Goal: Information Seeking & Learning: Check status

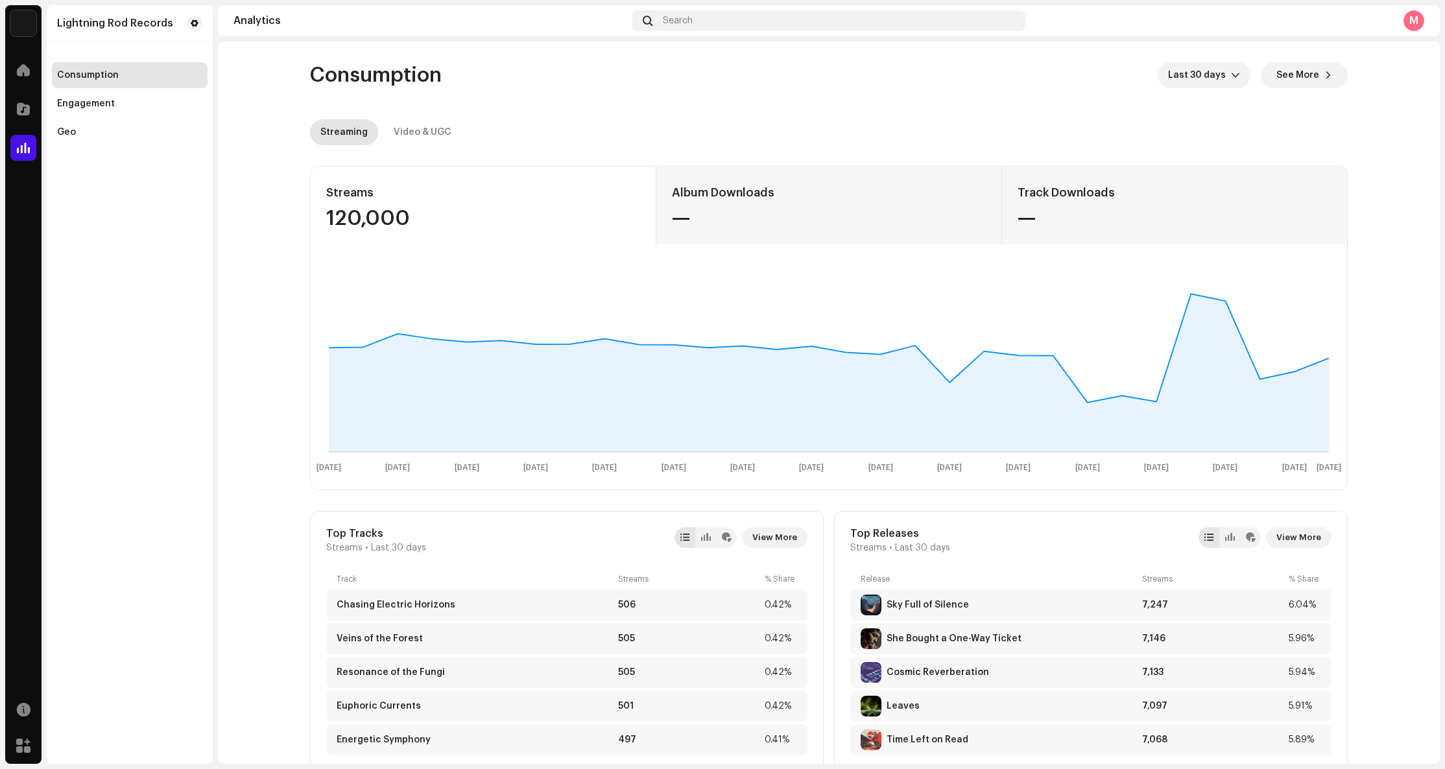
scroll to position [18, 0]
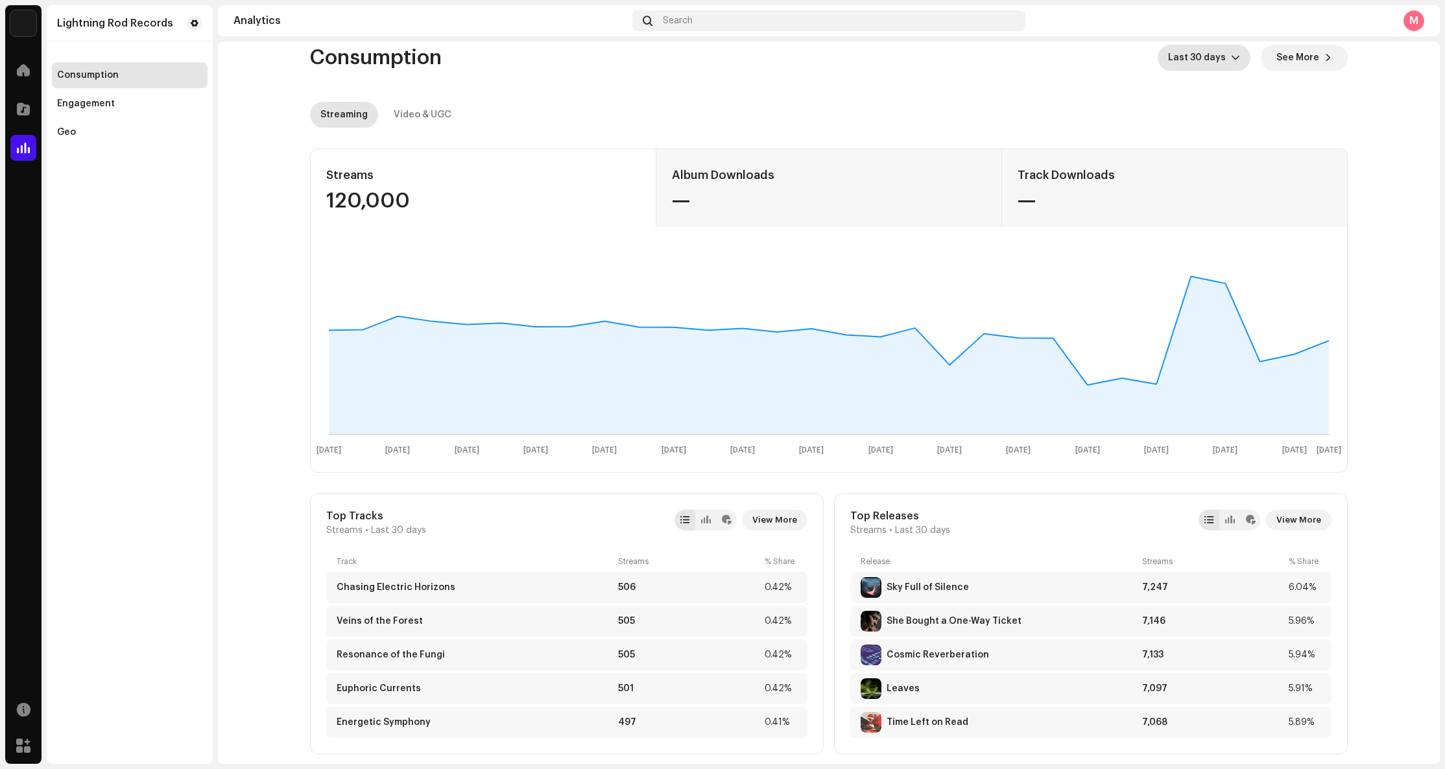
click at [1222, 58] on span "Last 30 days" at bounding box center [1199, 58] width 63 height 26
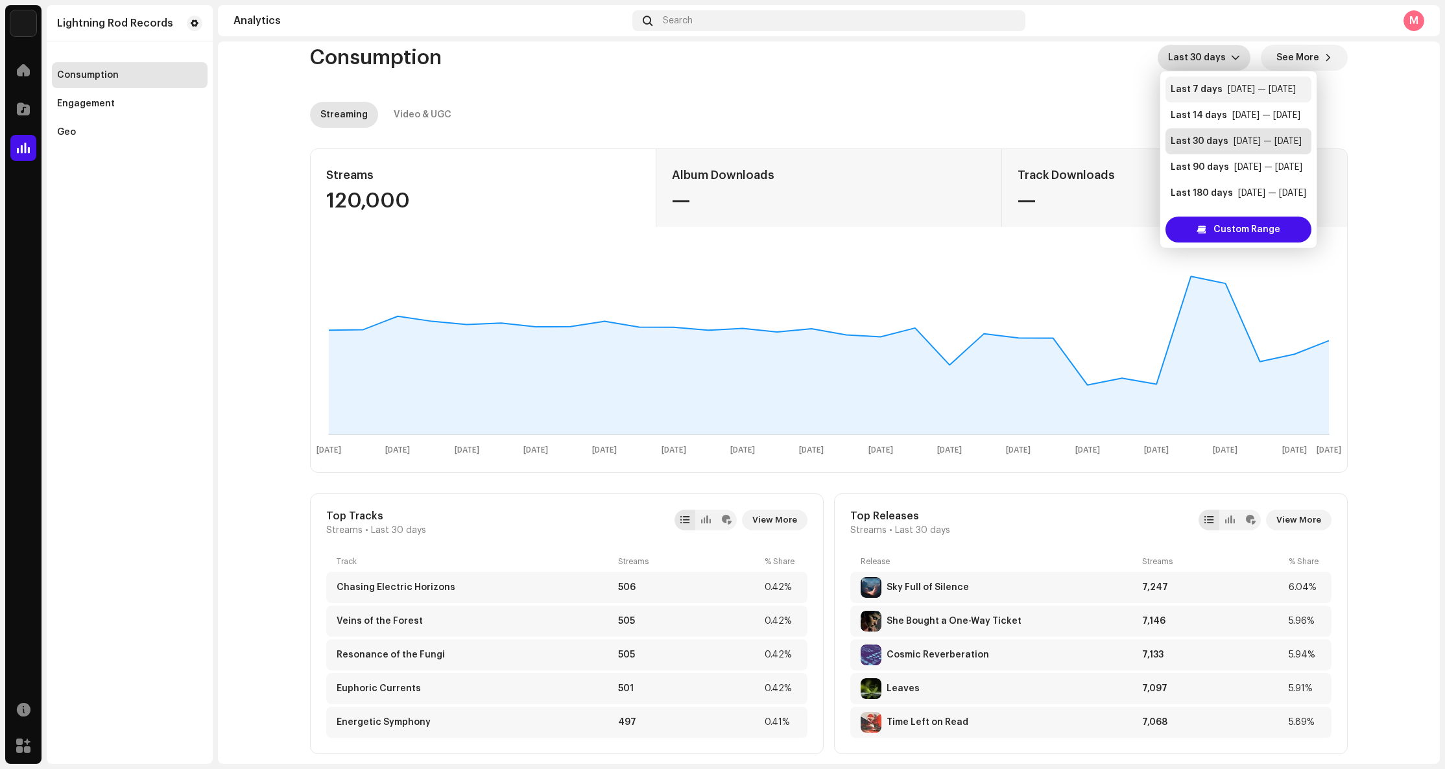
click at [1194, 85] on div "Last 7 days" at bounding box center [1197, 89] width 52 height 13
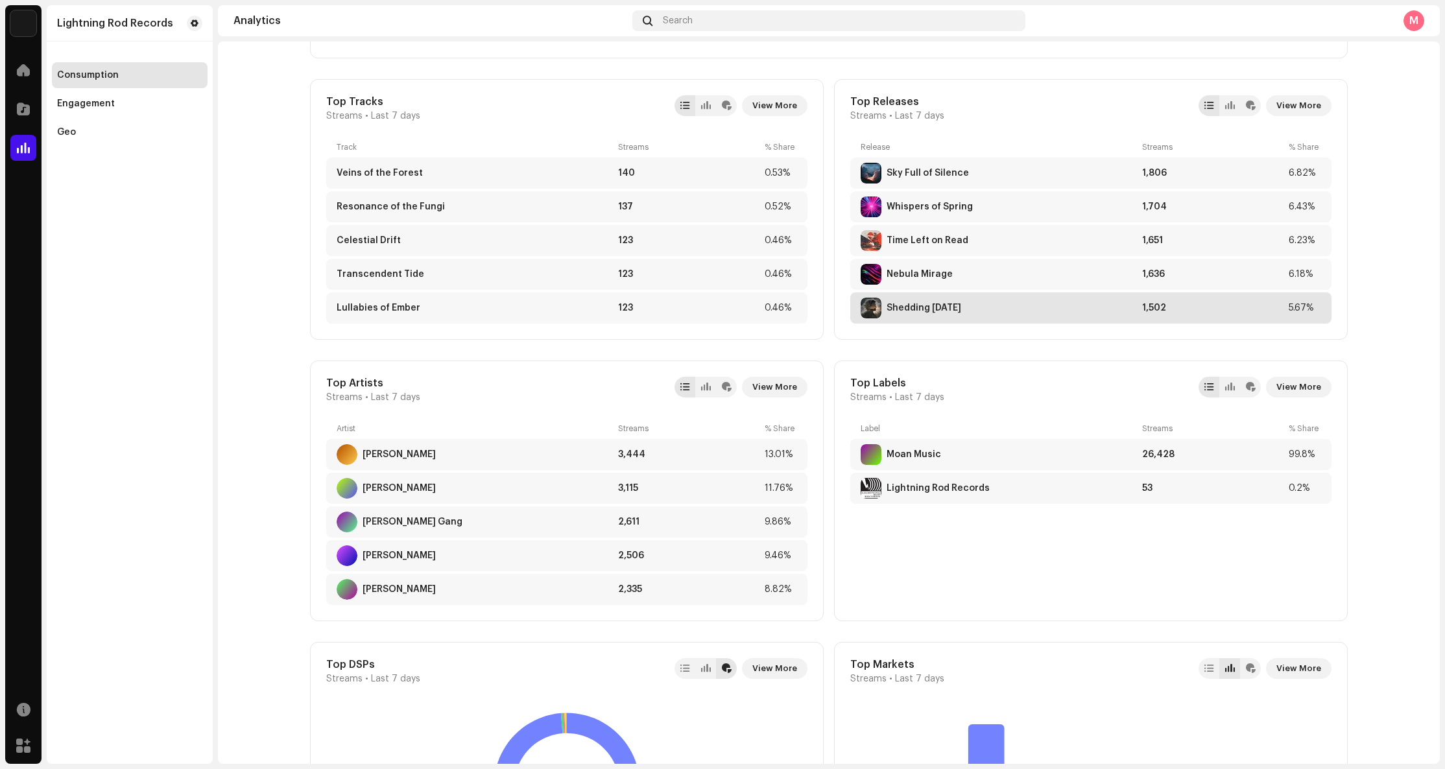
scroll to position [418, 0]
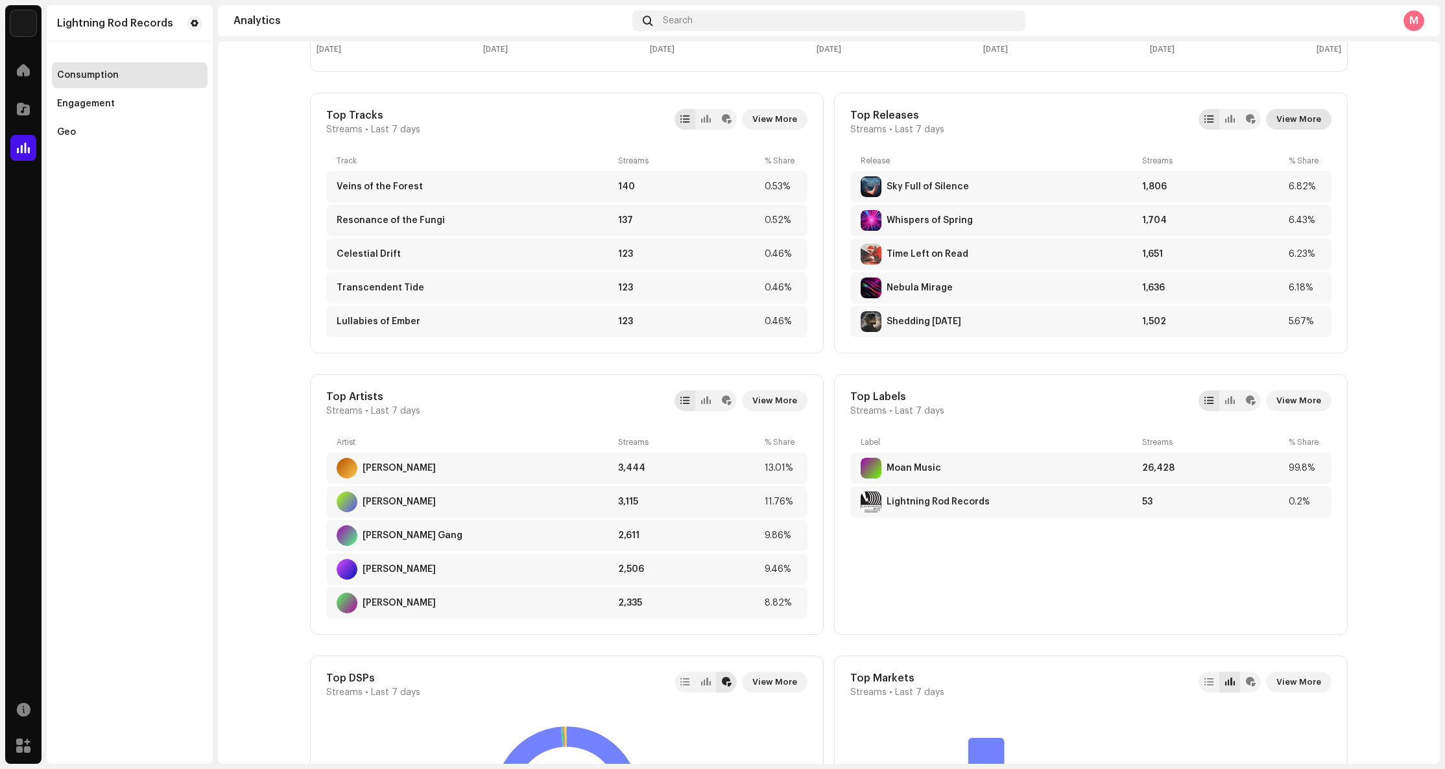
click at [1287, 116] on span "View More" at bounding box center [1299, 119] width 45 height 26
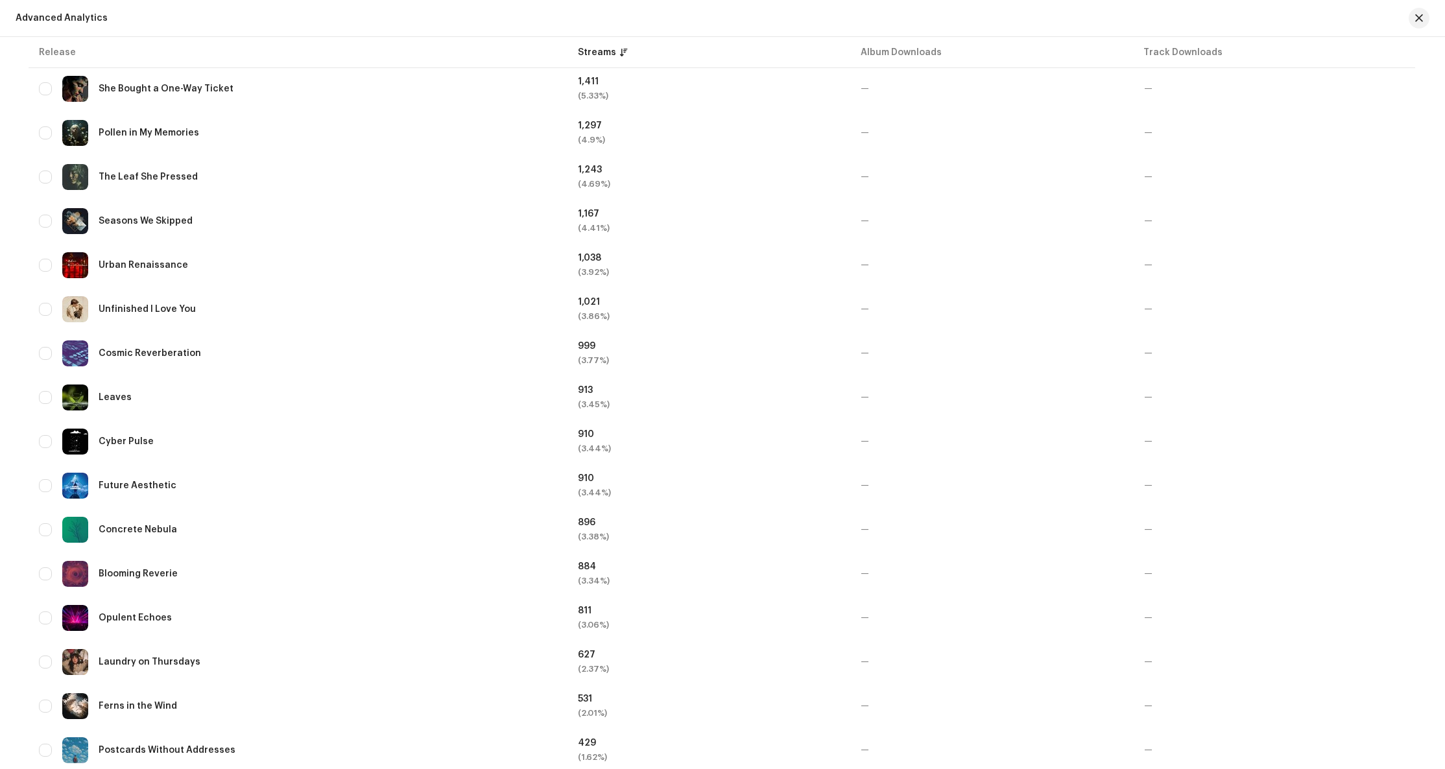
scroll to position [600, 0]
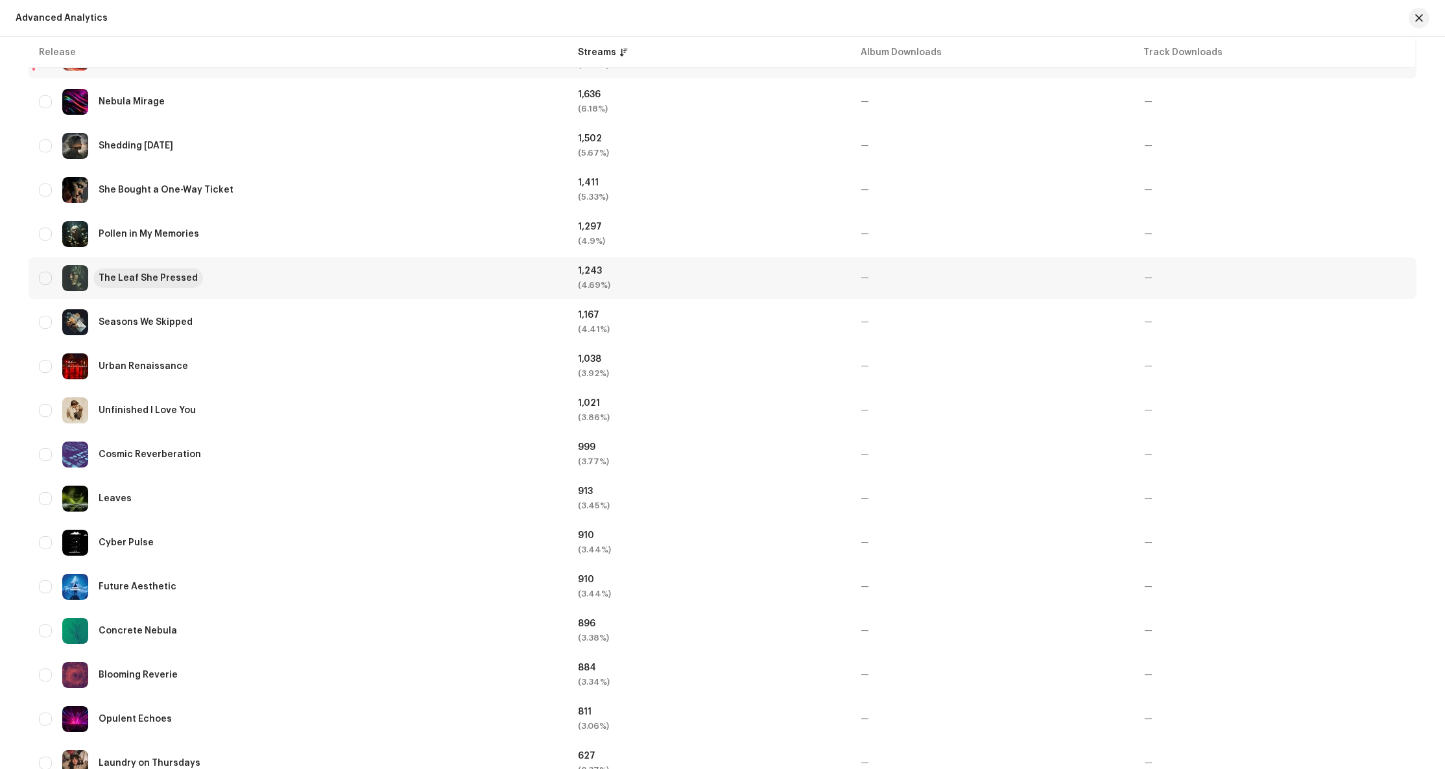
click at [162, 280] on div "The Leaf She Pressed" at bounding box center [148, 278] width 99 height 9
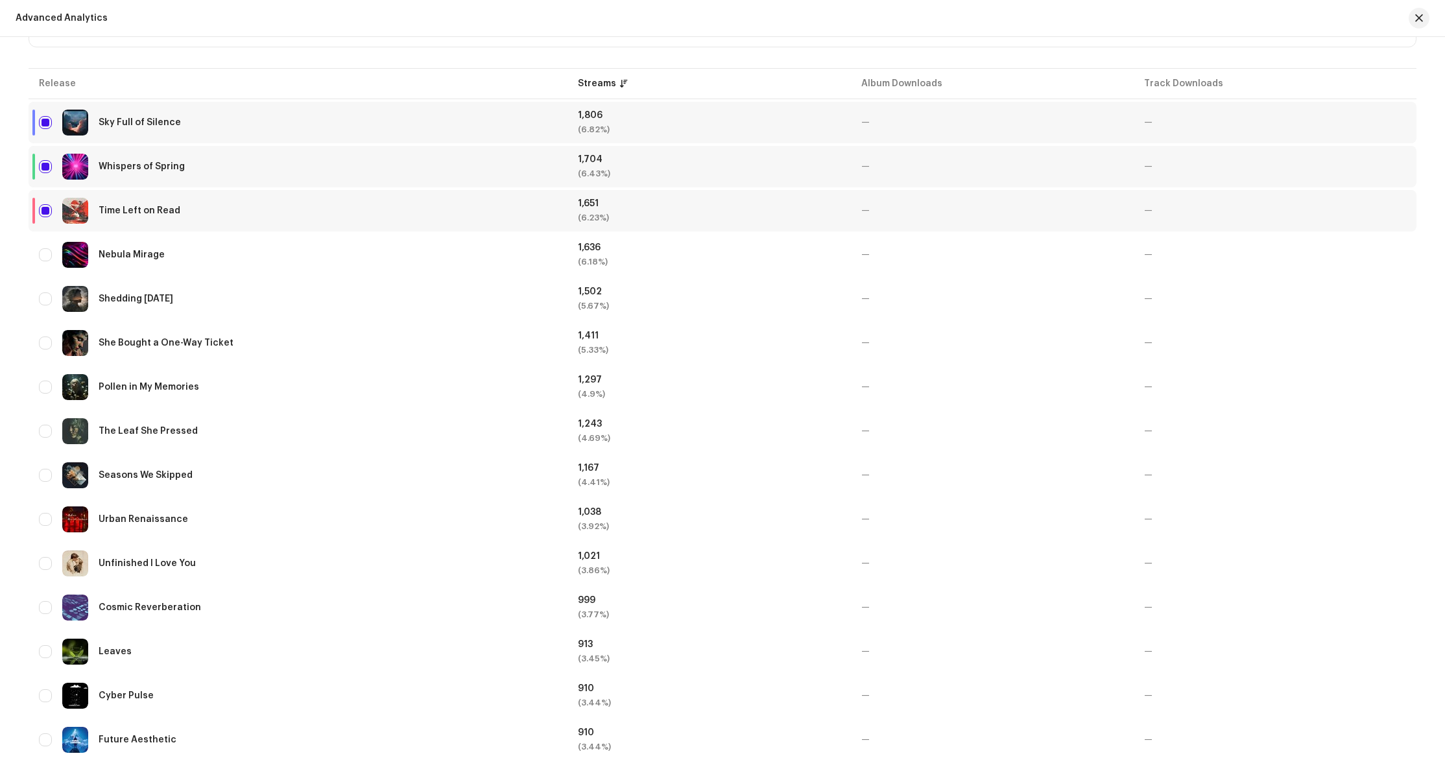
scroll to position [439, 0]
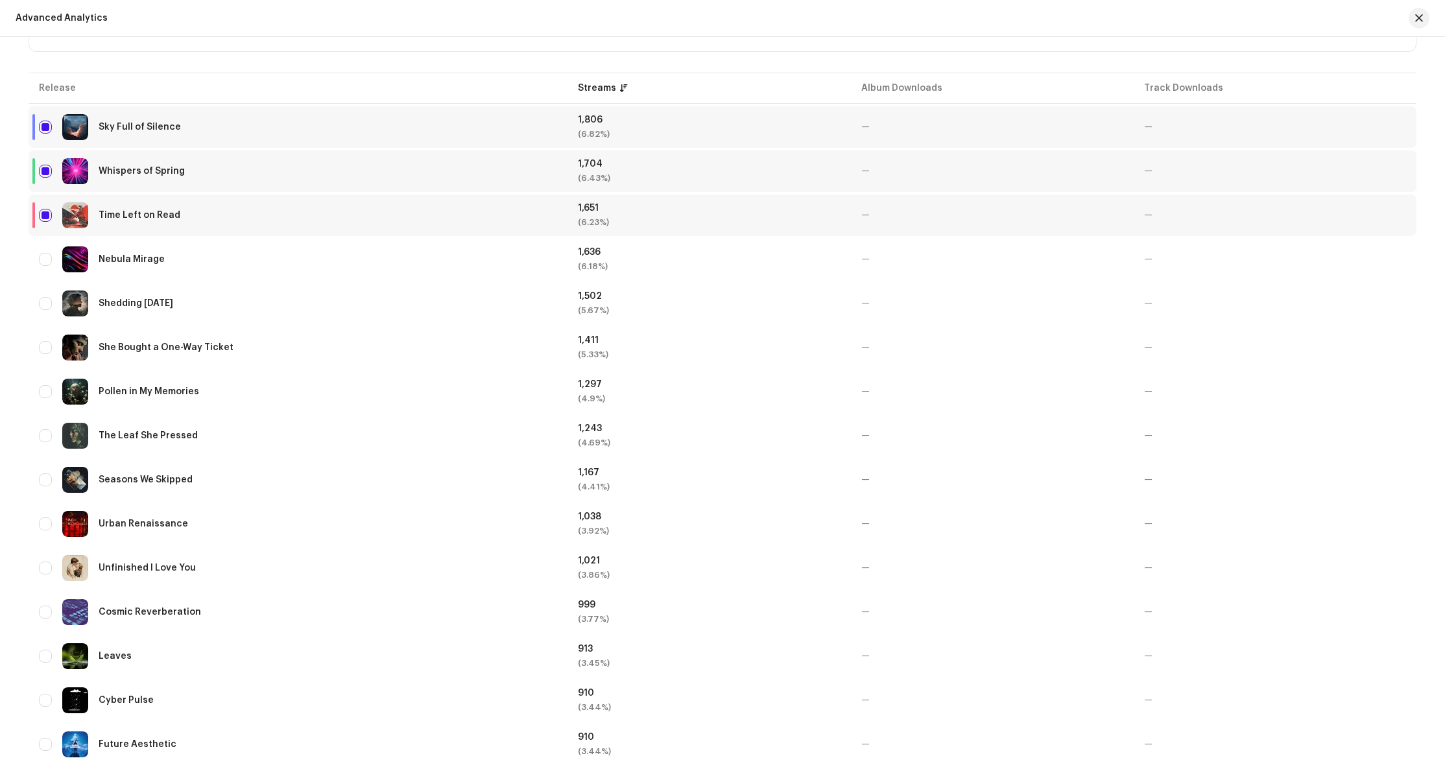
drag, startPoint x: 42, startPoint y: 213, endPoint x: 43, endPoint y: 181, distance: 31.8
click at [42, 211] on input "checkbox" at bounding box center [45, 215] width 13 height 13
checkbox input "false"
click at [42, 175] on input "Row Selected" at bounding box center [45, 171] width 13 height 13
checkbox input "false"
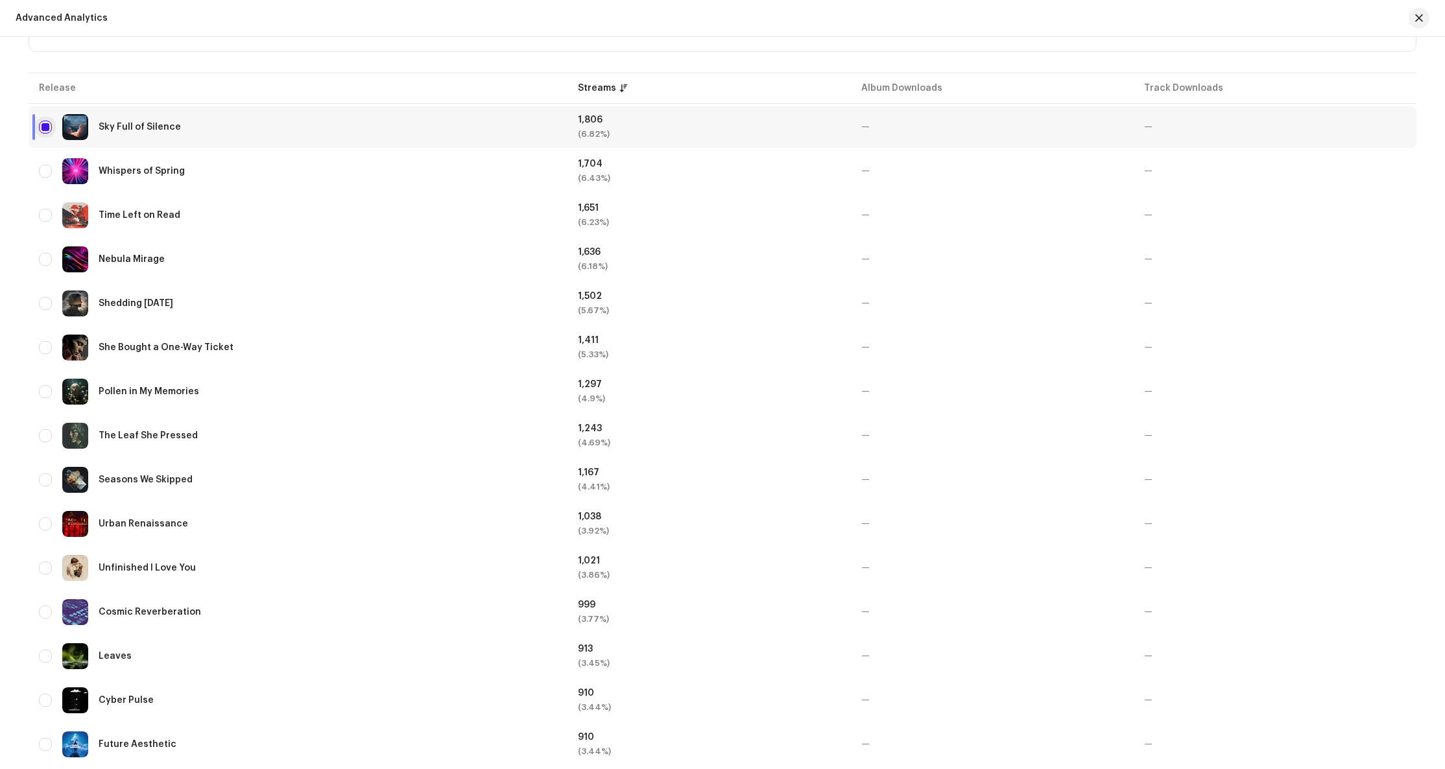
click at [46, 132] on input "Row Selected" at bounding box center [45, 127] width 13 height 13
checkbox input "false"
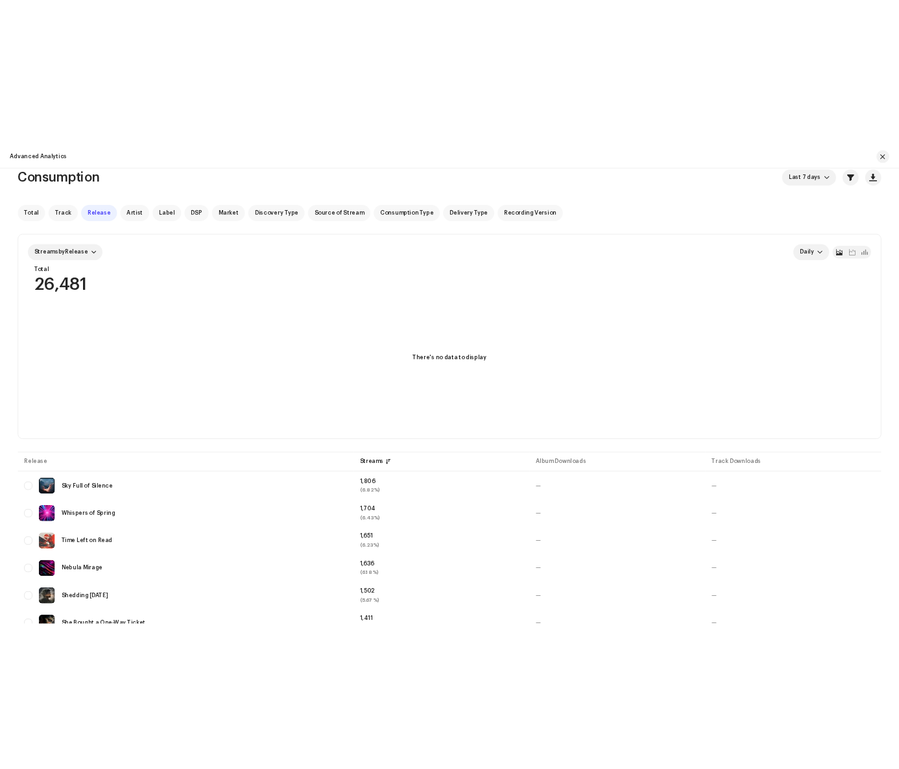
scroll to position [0, 0]
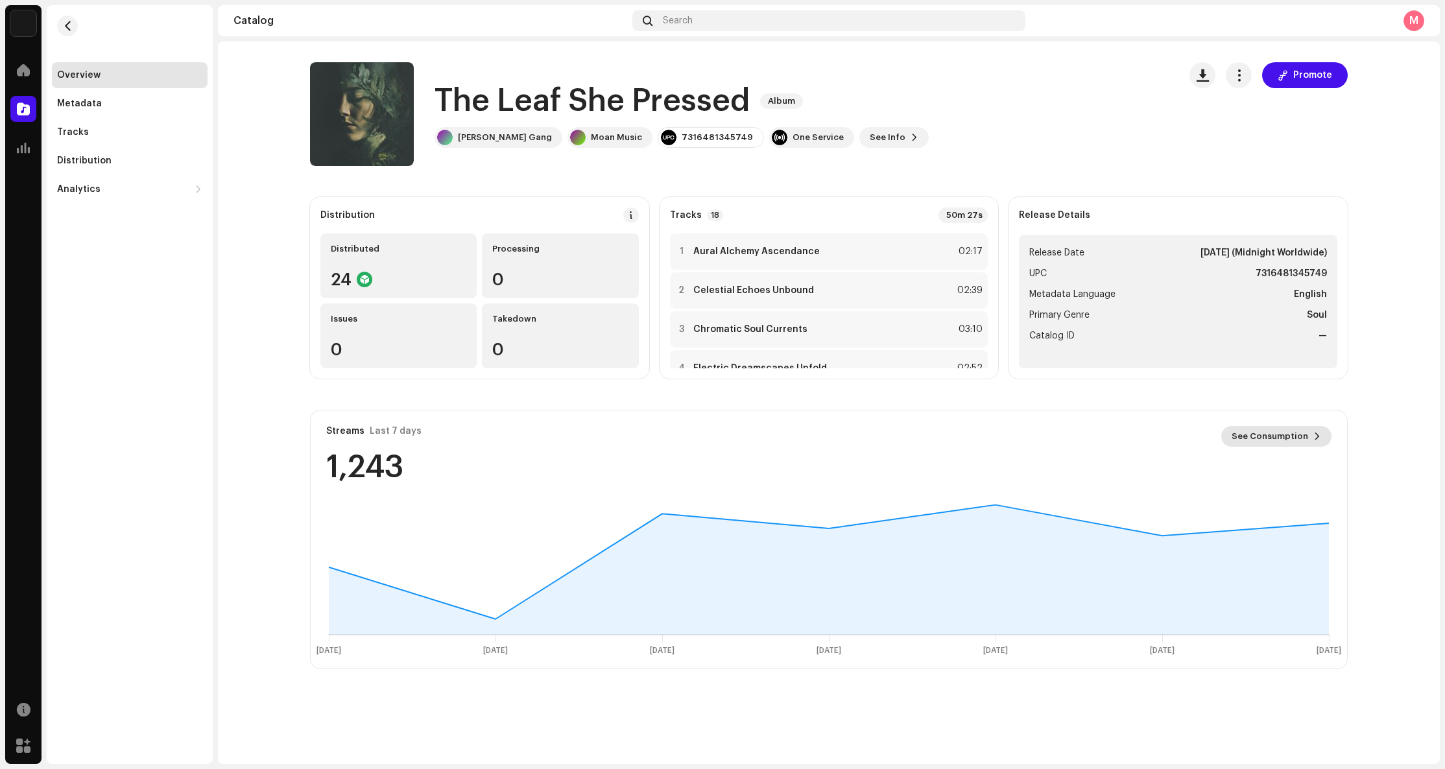
click at [1269, 441] on span "See Consumption" at bounding box center [1270, 437] width 77 height 26
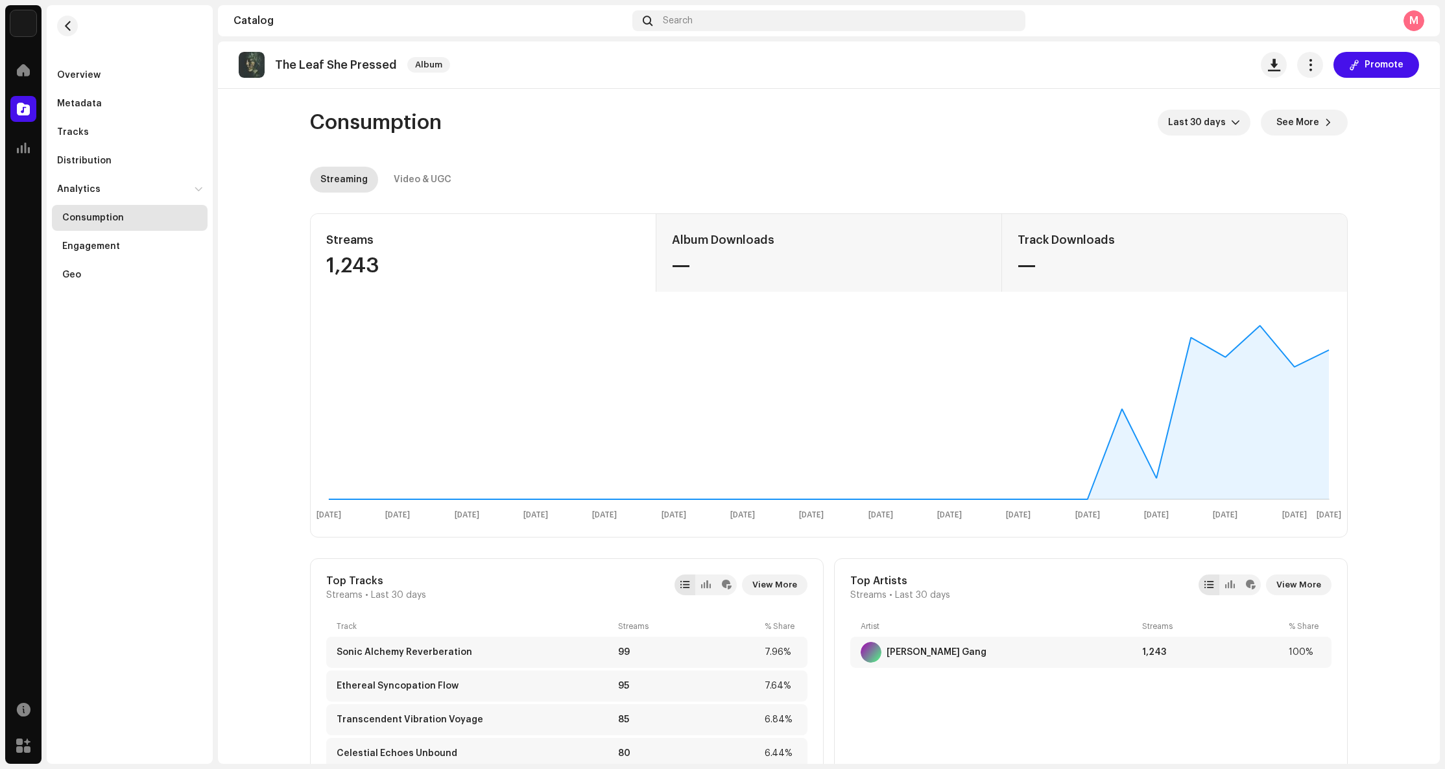
click at [1206, 137] on re-o-consumption-dashboard-header "Consumption Last 30 days See More Streaming Video & UGC" at bounding box center [829, 146] width 1038 height 114
click at [1204, 128] on span "Last 30 days" at bounding box center [1199, 123] width 63 height 26
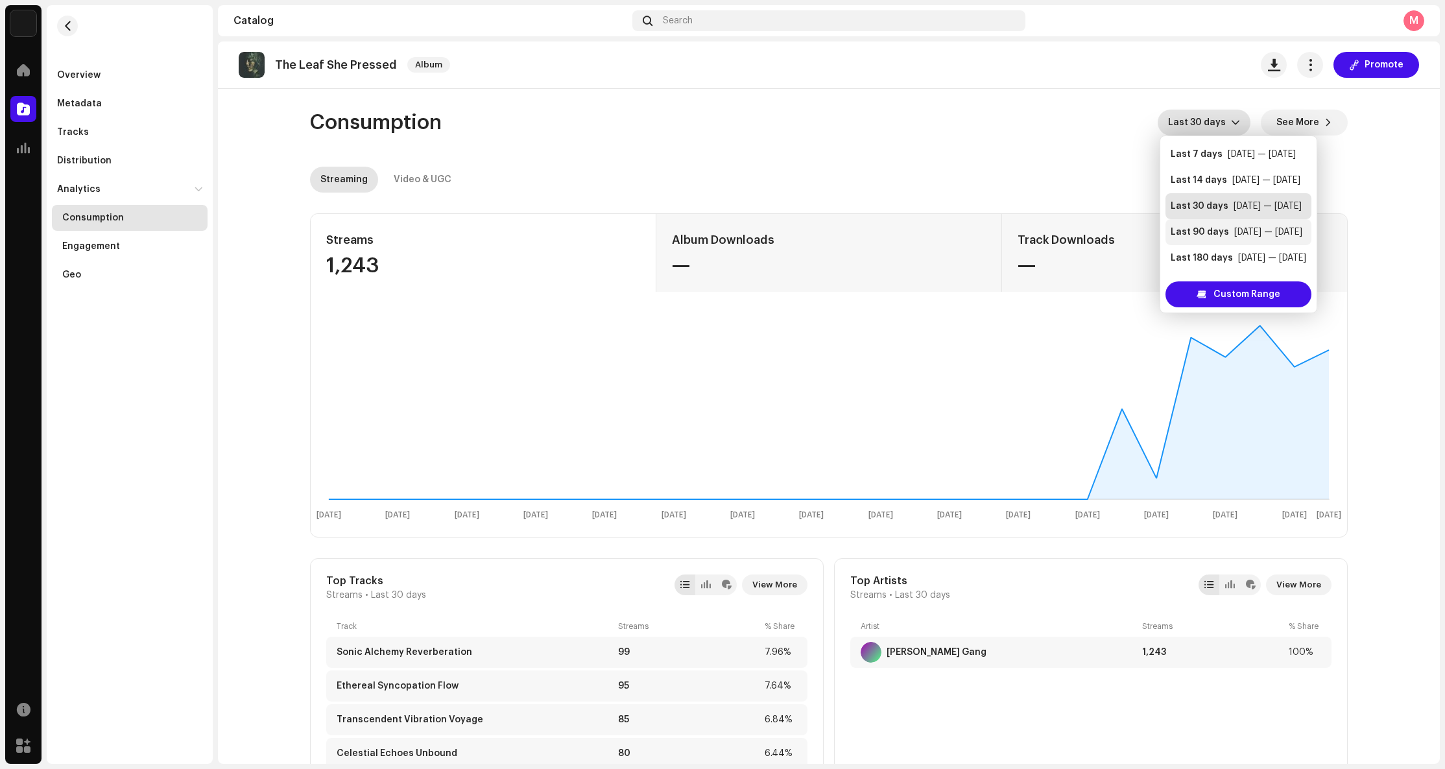
click at [1203, 233] on div "Last 90 days" at bounding box center [1200, 232] width 58 height 13
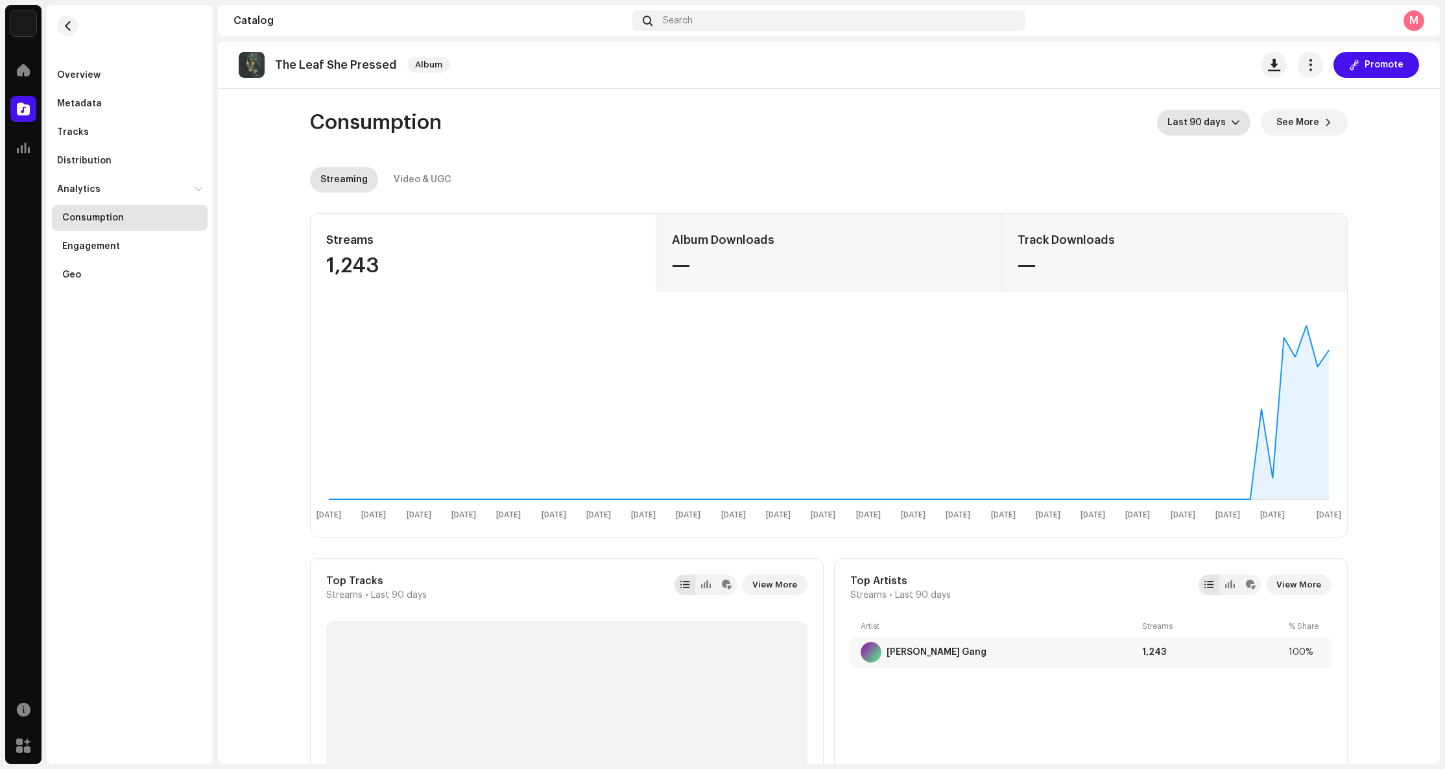
click at [1213, 131] on span "Last 90 days" at bounding box center [1200, 123] width 64 height 26
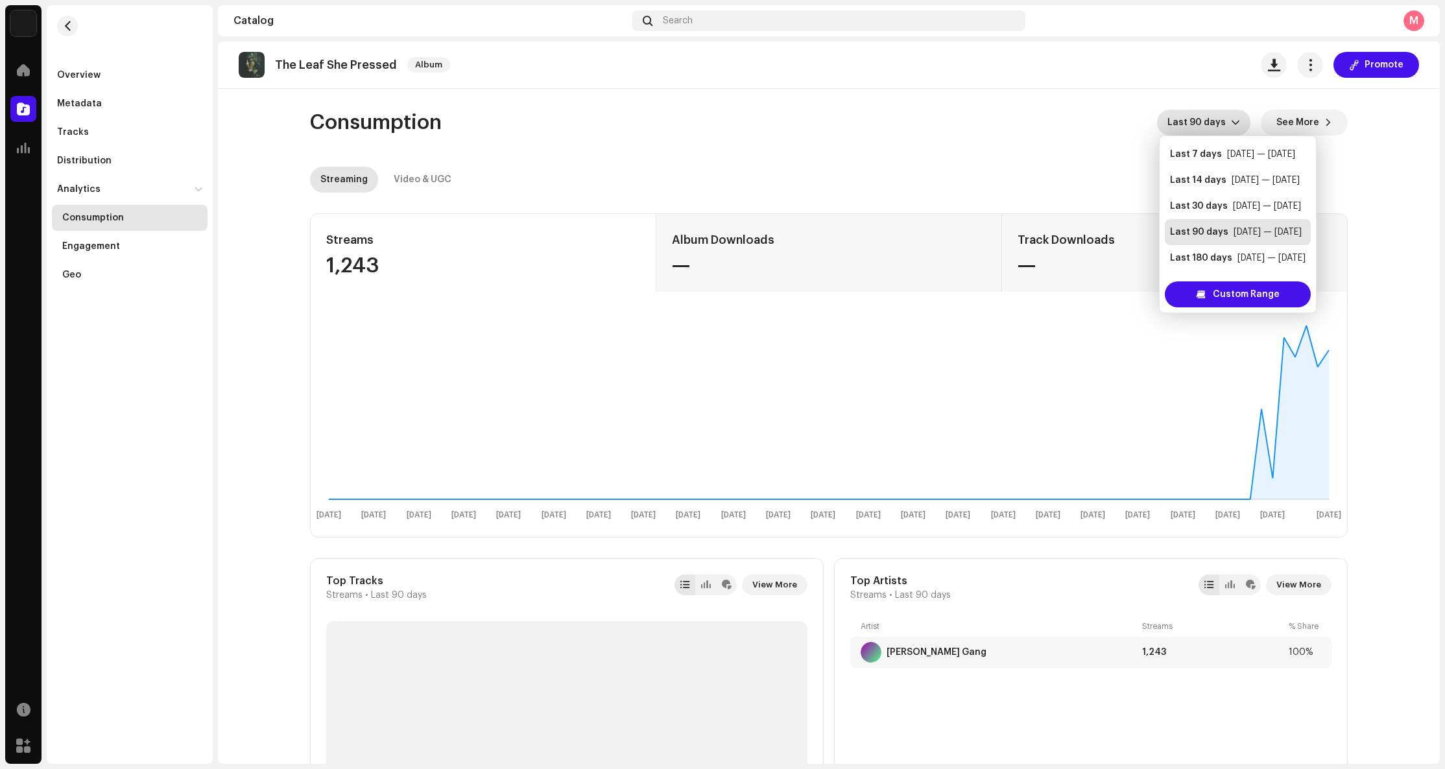
click at [827, 129] on div "Consumption Last 90 days See More" at bounding box center [829, 123] width 1038 height 26
